Goal: Task Accomplishment & Management: Manage account settings

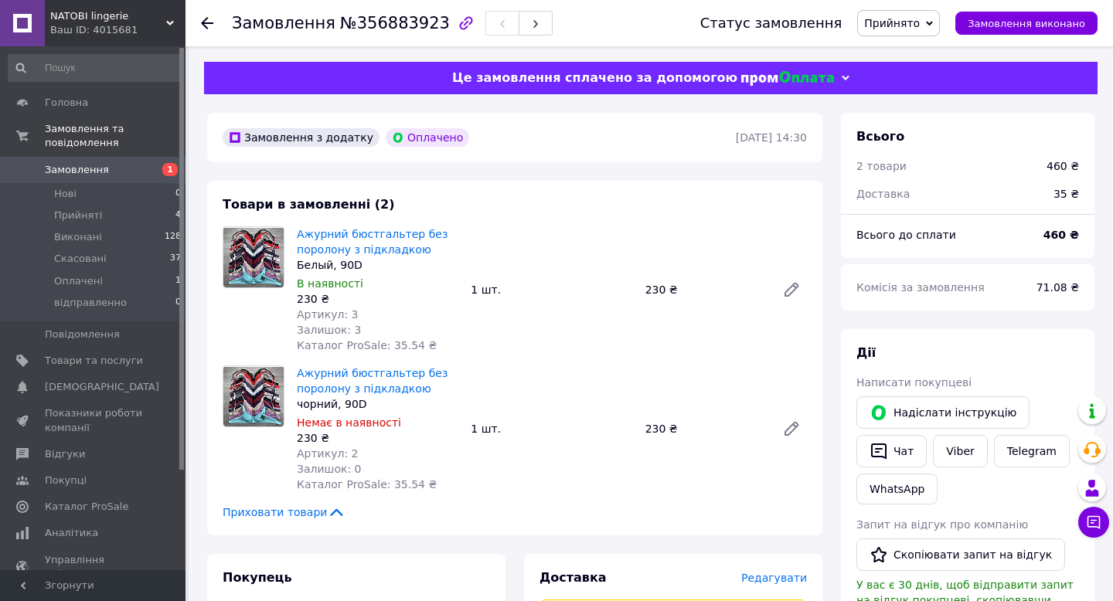
scroll to position [532, 0]
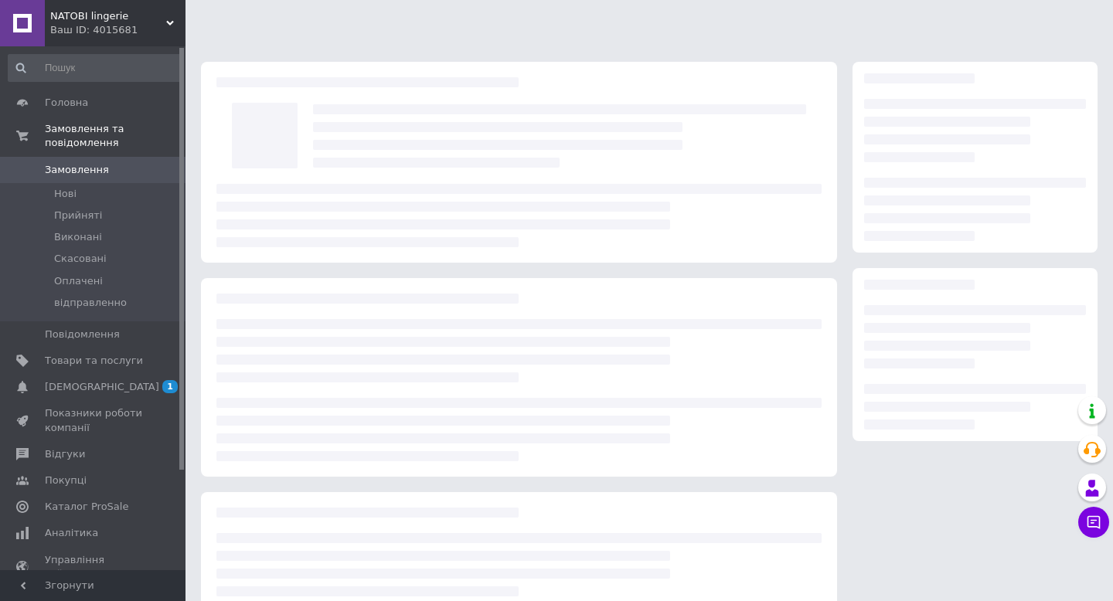
scroll to position [105, 0]
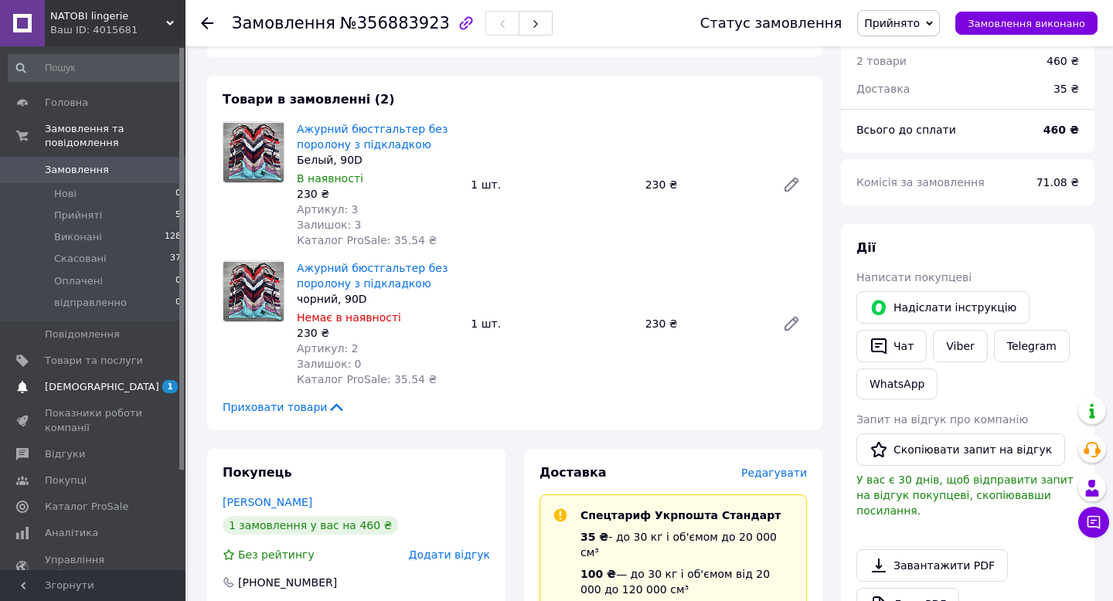
click at [94, 386] on span "[DEMOGRAPHIC_DATA]" at bounding box center [102, 387] width 114 height 14
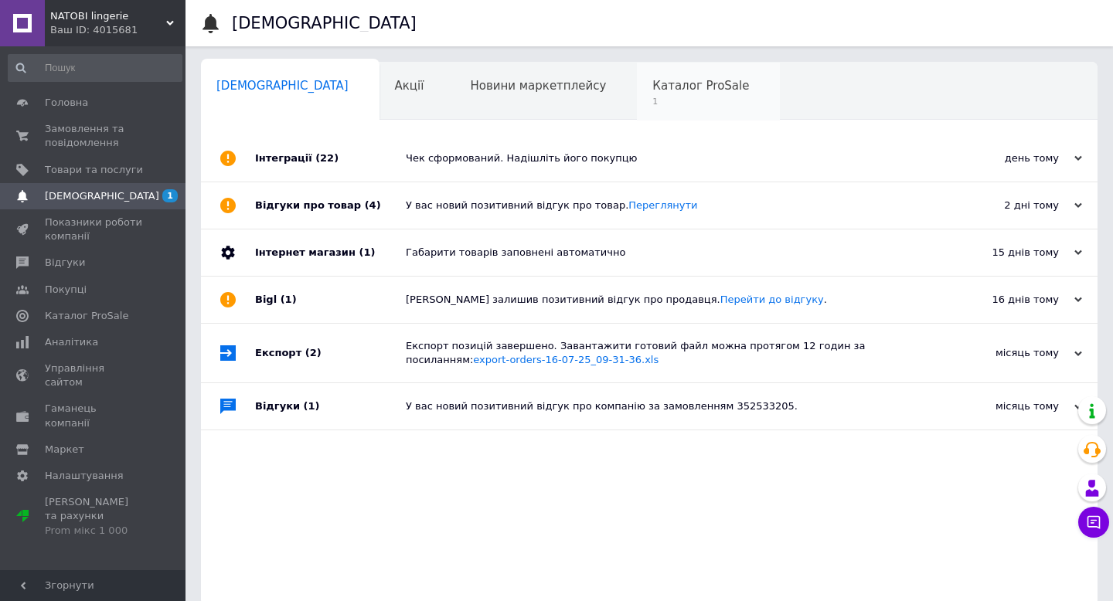
click at [652, 97] on span "1" at bounding box center [700, 102] width 97 height 12
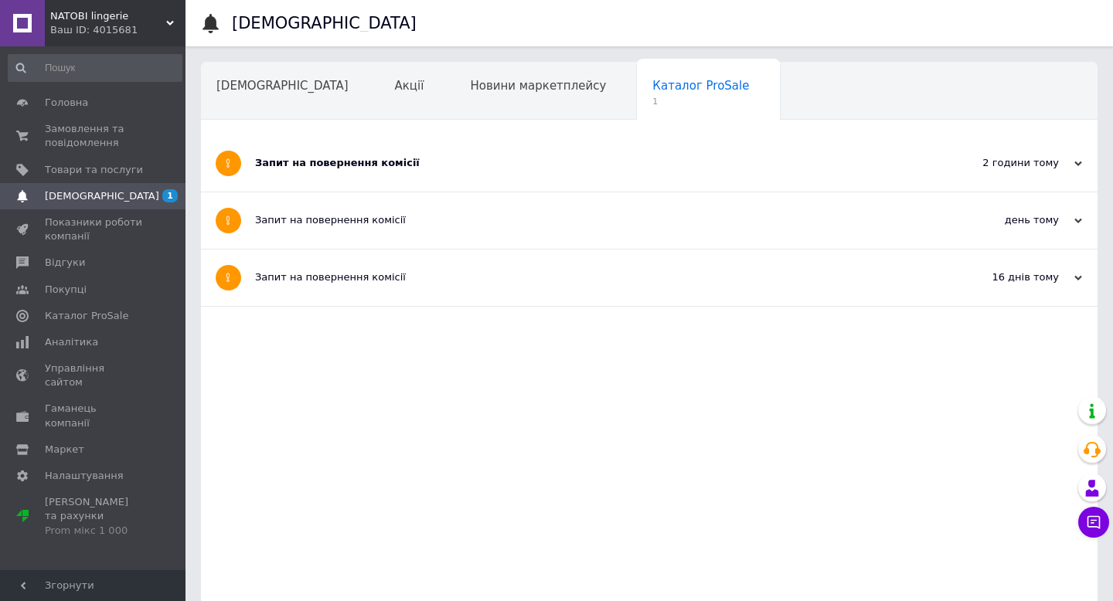
click at [433, 163] on div "Запит на повернення комісії" at bounding box center [591, 163] width 673 height 14
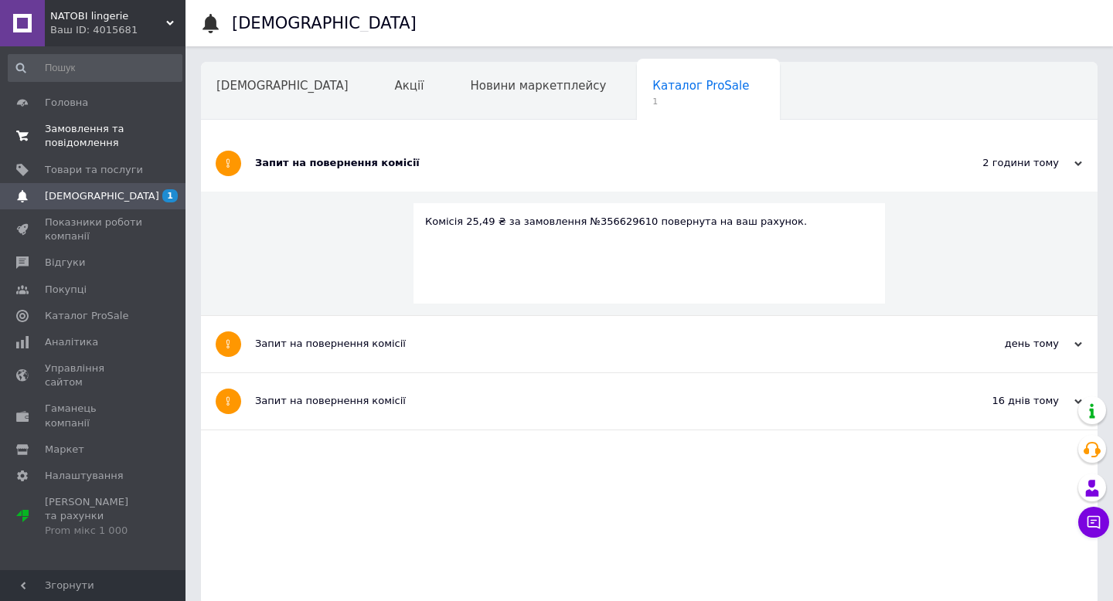
click at [123, 138] on span "Замовлення та повідомлення" at bounding box center [94, 136] width 98 height 28
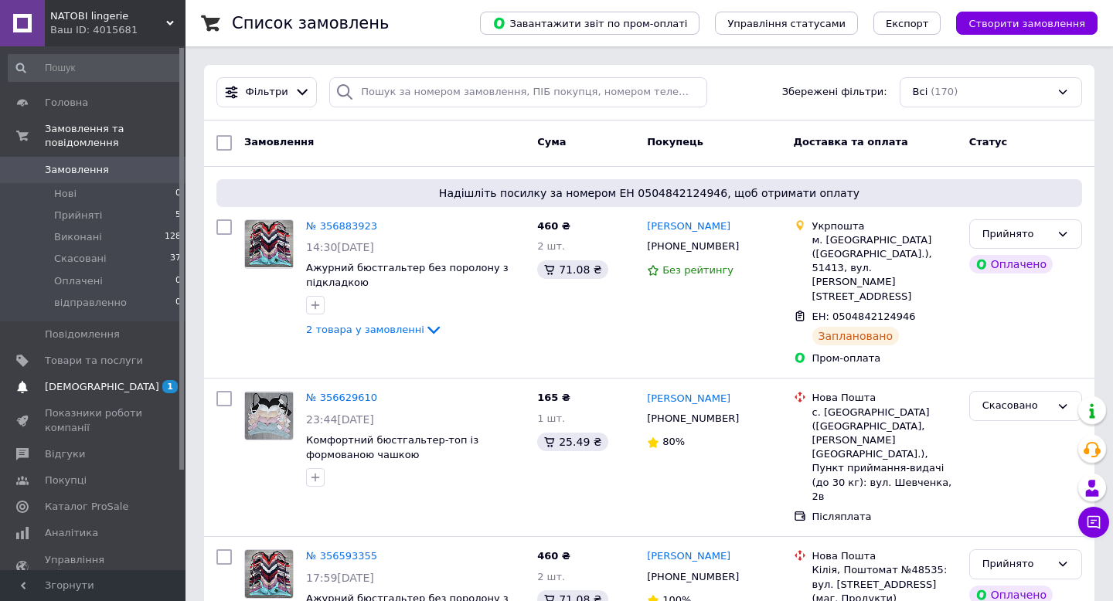
click at [89, 389] on span "[DEMOGRAPHIC_DATA]" at bounding box center [102, 387] width 114 height 14
